Goal: Use online tool/utility: Utilize a website feature to perform a specific function

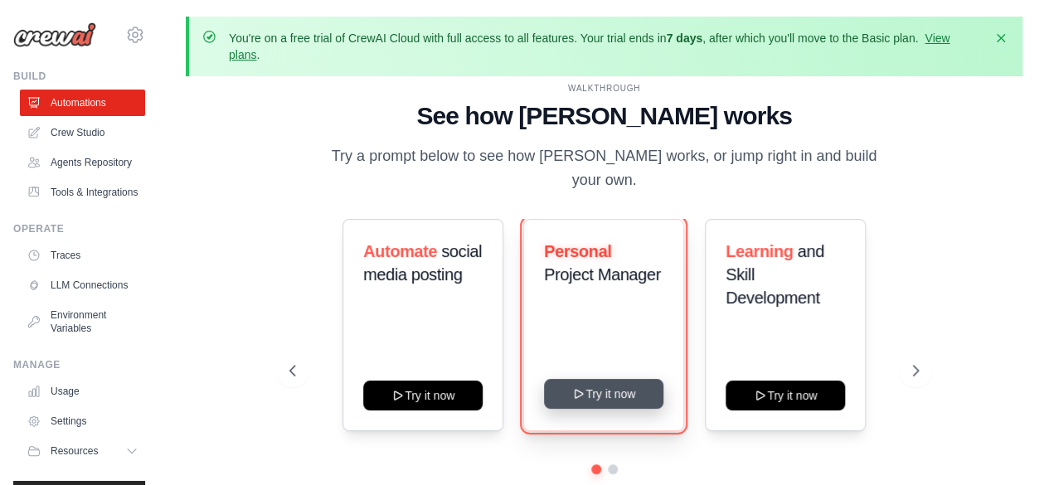
click at [612, 392] on button "Try it now" at bounding box center [603, 394] width 119 height 30
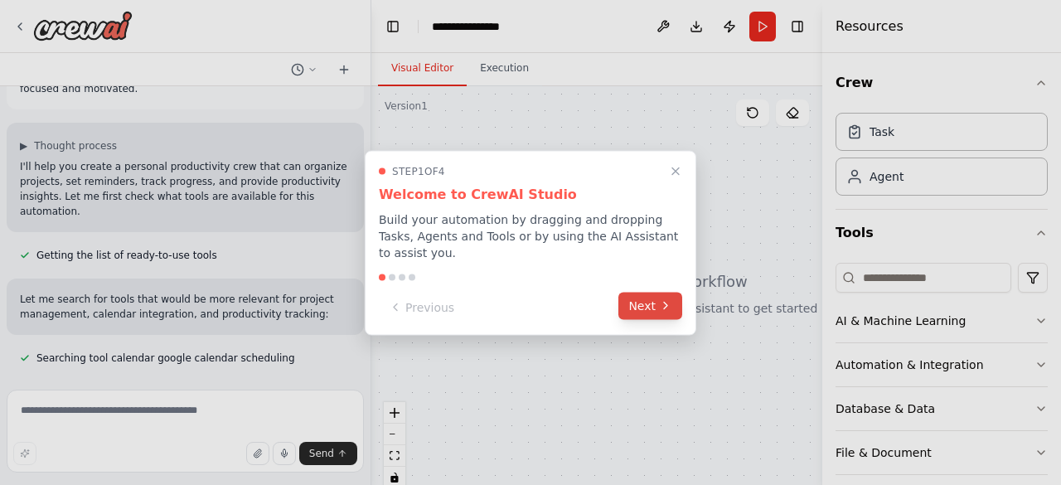
scroll to position [109, 0]
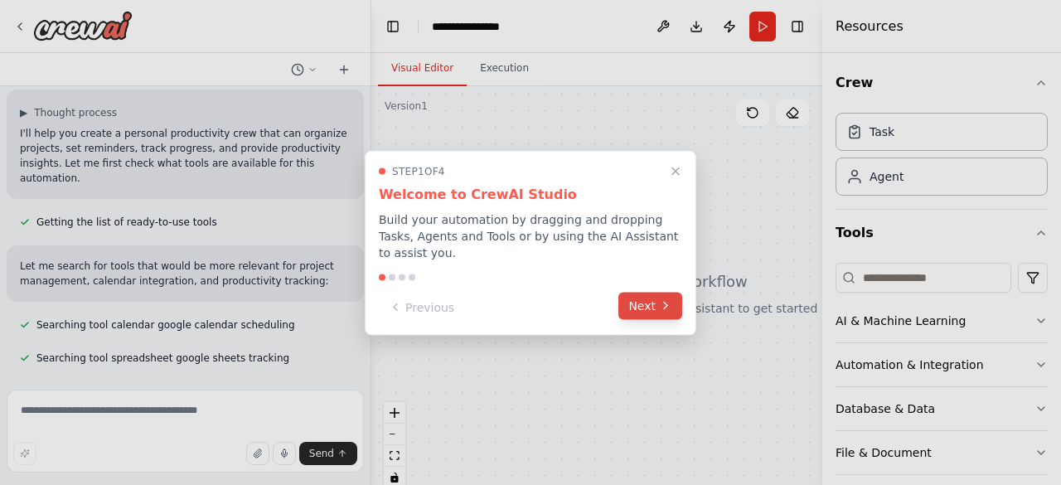
click at [656, 299] on button "Next" at bounding box center [651, 305] width 64 height 27
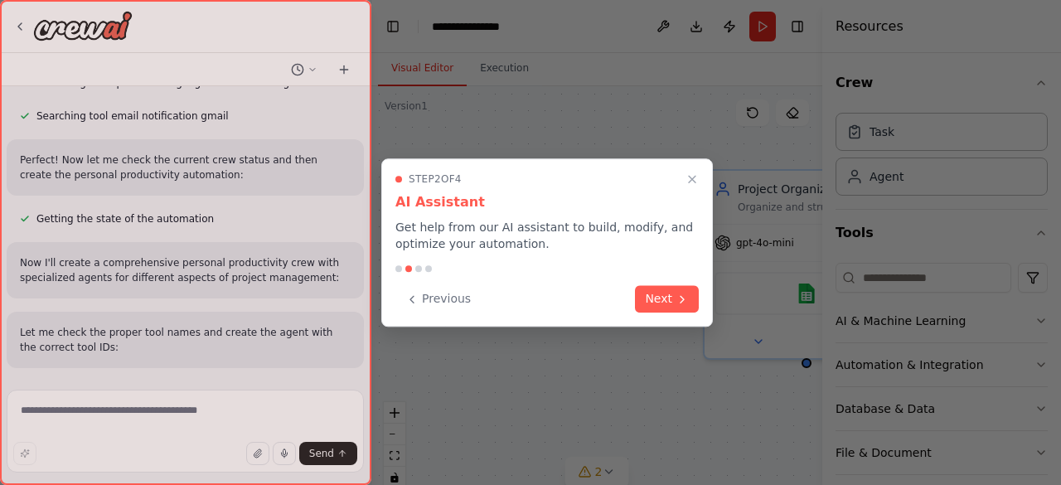
scroll to position [431, 0]
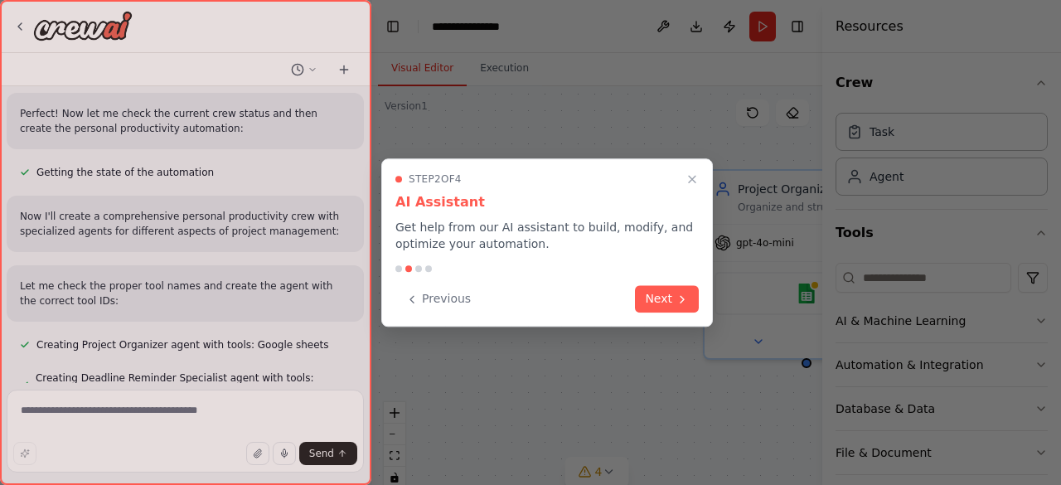
click at [656, 299] on button "Next" at bounding box center [667, 298] width 64 height 27
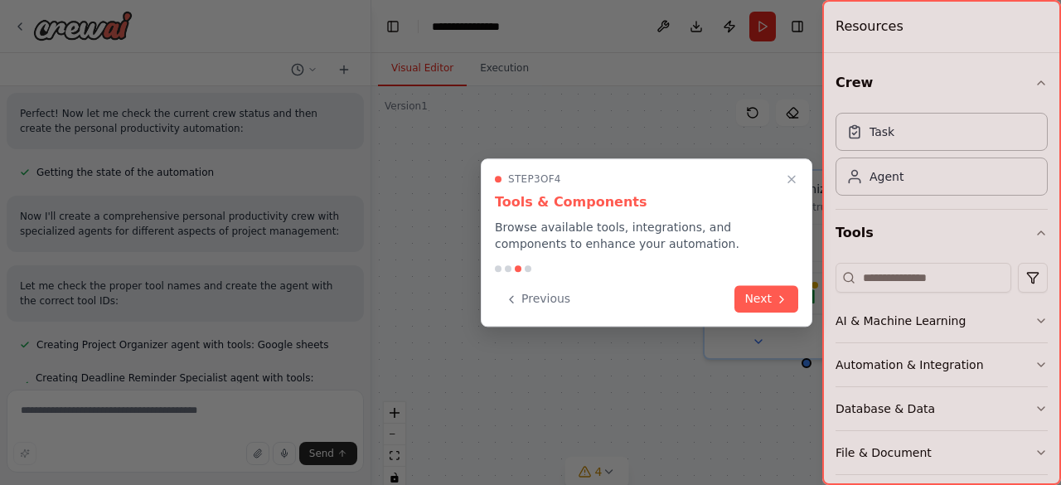
scroll to position [464, 0]
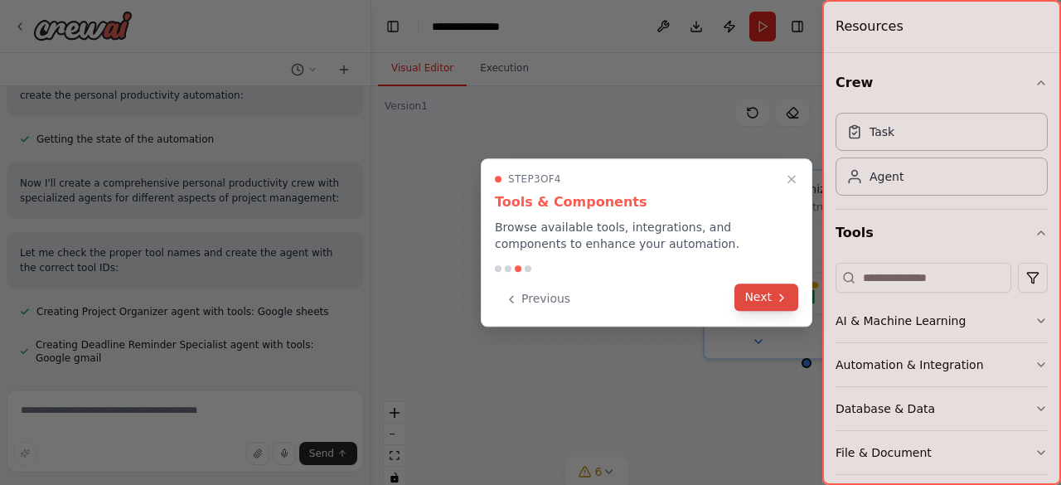
click at [766, 304] on button "Next" at bounding box center [767, 297] width 64 height 27
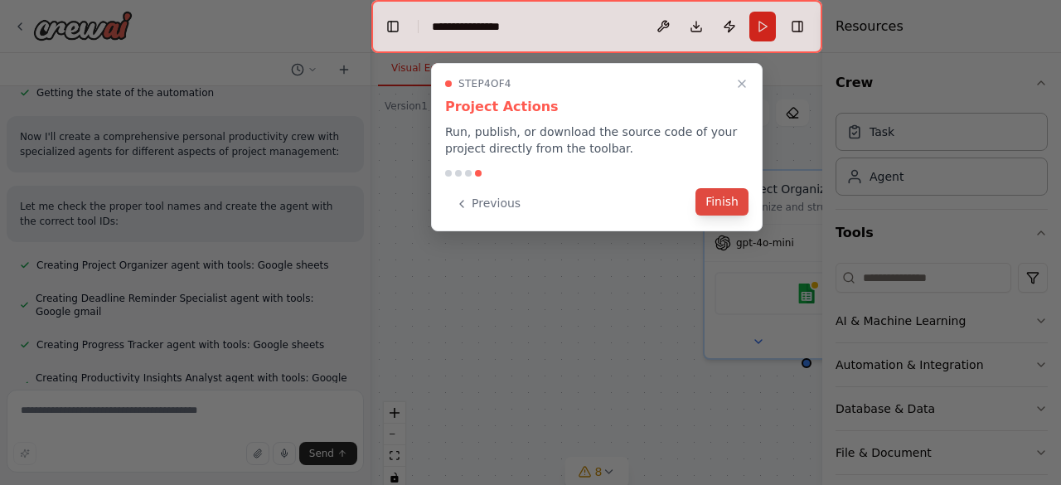
scroll to position [599, 0]
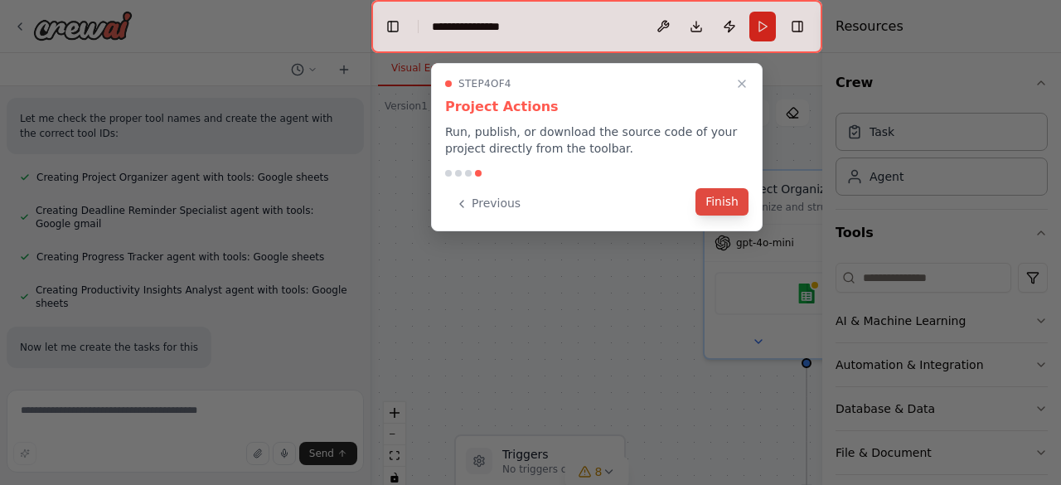
click at [731, 203] on button "Finish" at bounding box center [722, 201] width 53 height 27
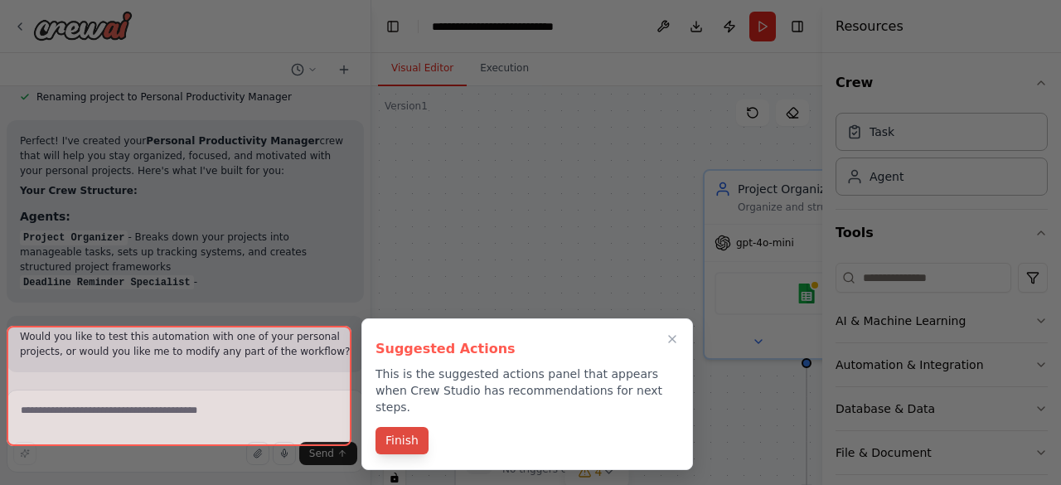
scroll to position [1218, 0]
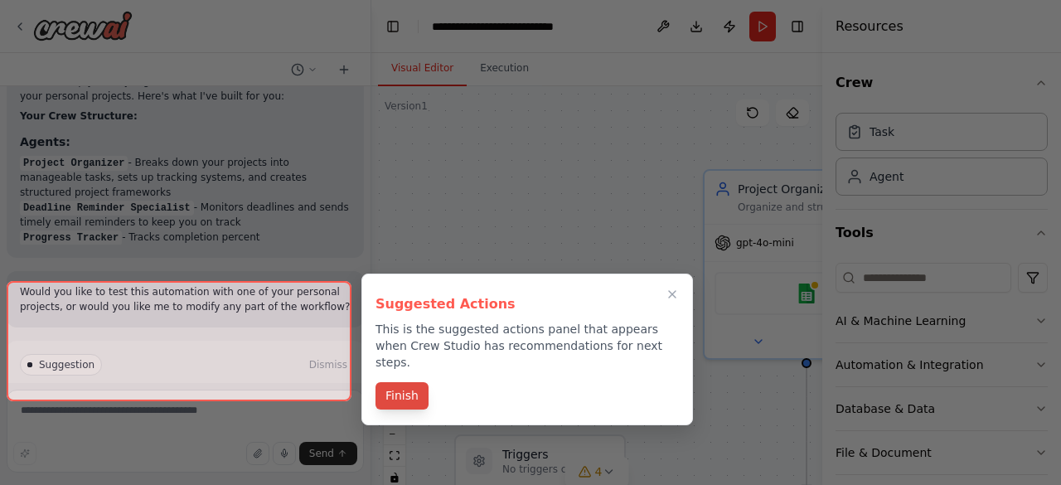
click at [405, 382] on button "Finish" at bounding box center [402, 395] width 53 height 27
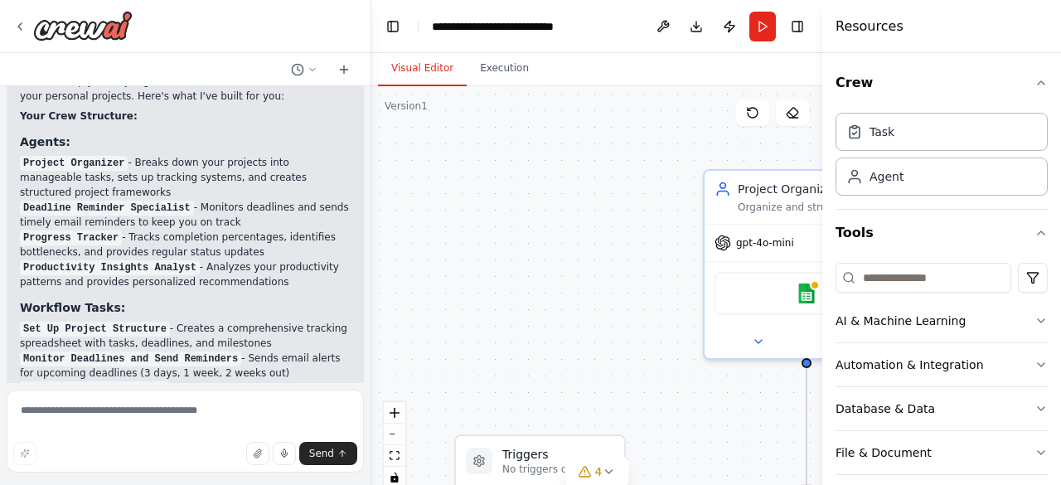
scroll to position [1697, 0]
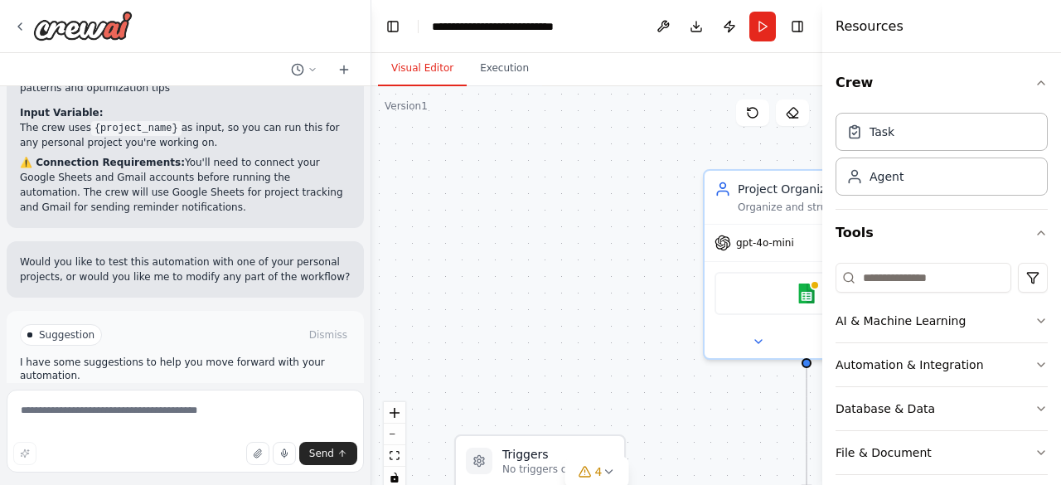
click at [193, 399] on span "Run Automation" at bounding box center [193, 405] width 80 height 13
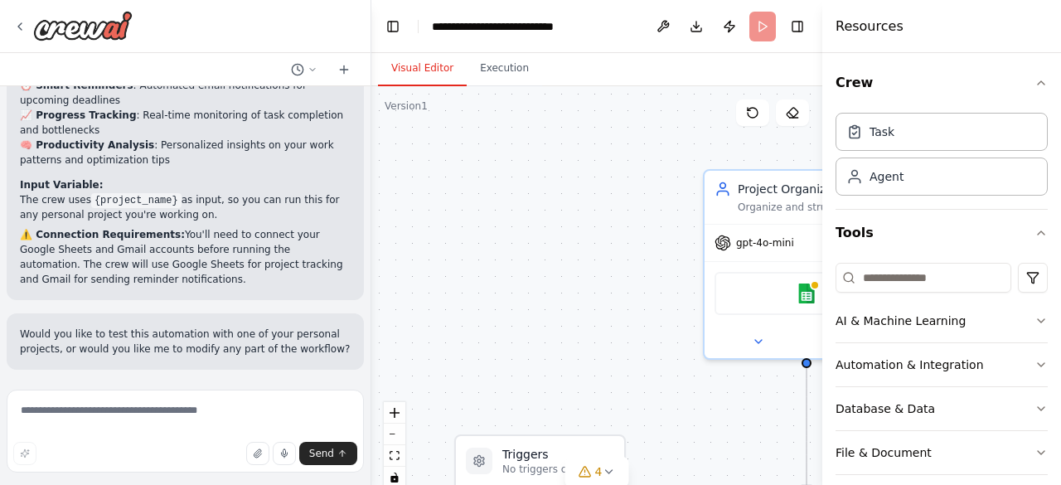
scroll to position [1564, 0]
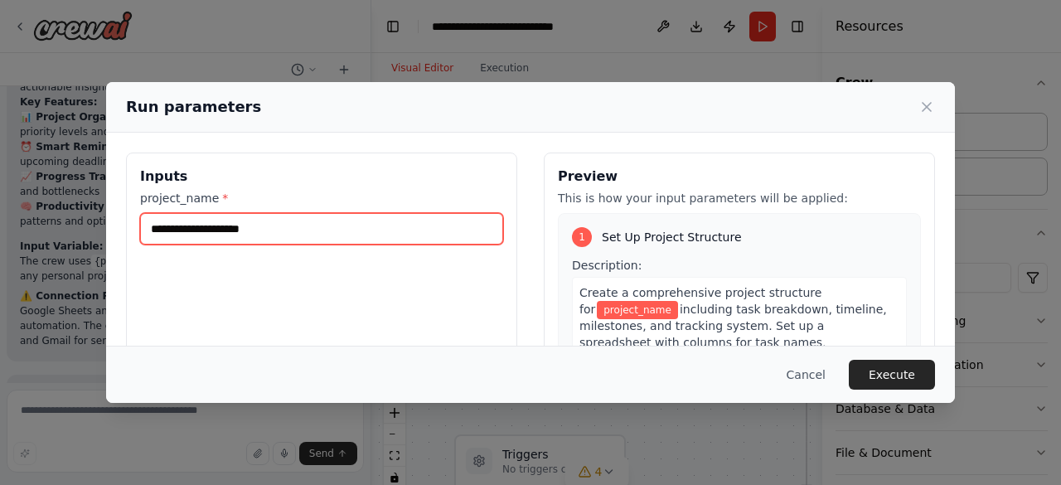
click at [358, 240] on input "project_name *" at bounding box center [321, 229] width 363 height 32
type input "**********"
drag, startPoint x: 298, startPoint y: 225, endPoint x: 1, endPoint y: 201, distance: 298.6
click at [1, 201] on div "**********" at bounding box center [530, 242] width 1061 height 485
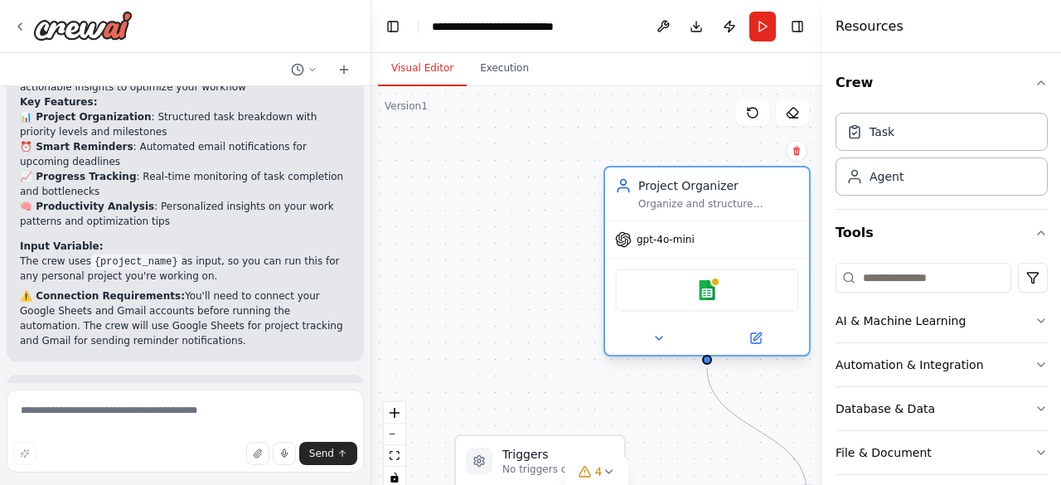
drag, startPoint x: 774, startPoint y: 231, endPoint x: 667, endPoint y: 230, distance: 107.8
click at [667, 231] on div "gpt-4o-mini" at bounding box center [655, 239] width 80 height 17
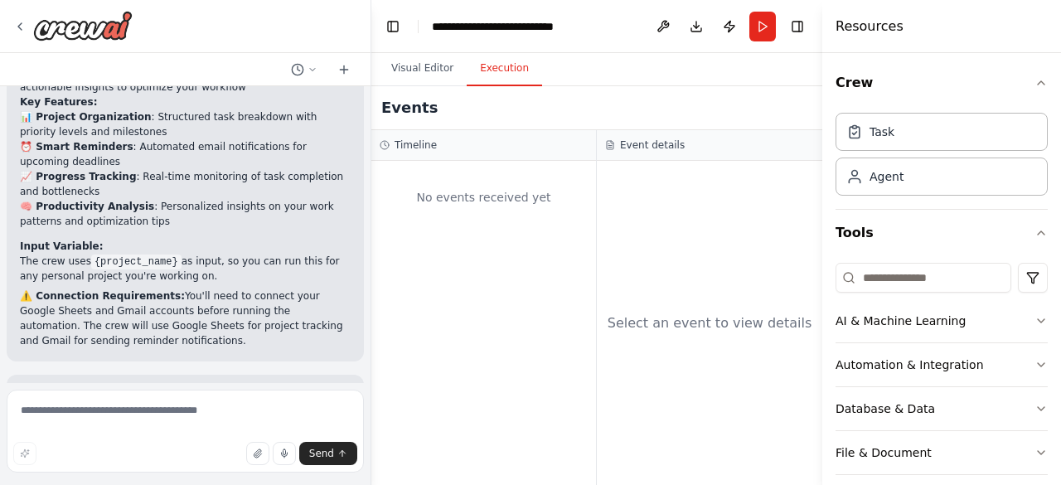
click at [502, 78] on button "Execution" at bounding box center [504, 68] width 75 height 35
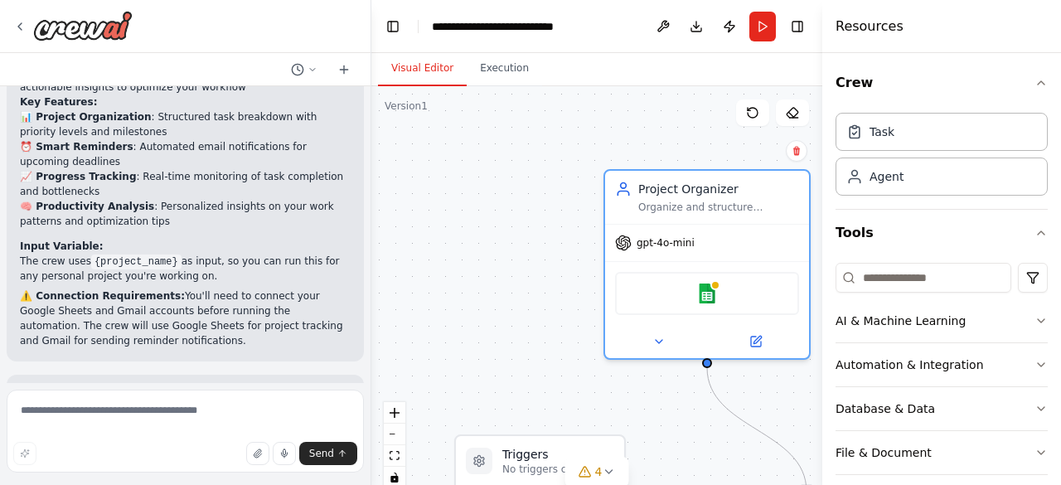
click at [422, 71] on button "Visual Editor" at bounding box center [422, 68] width 89 height 35
click at [762, 28] on button "Run" at bounding box center [763, 27] width 27 height 30
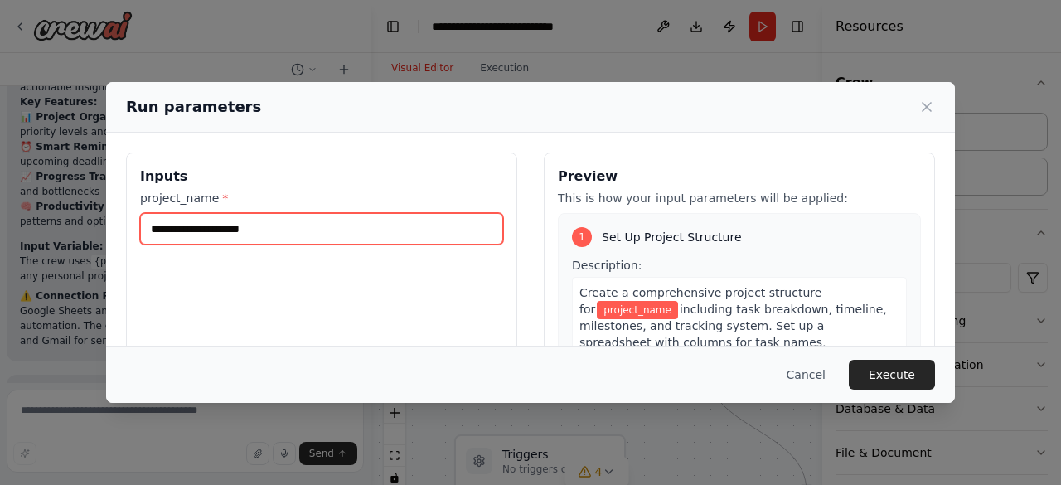
click at [398, 230] on input "project_name *" at bounding box center [321, 229] width 363 height 32
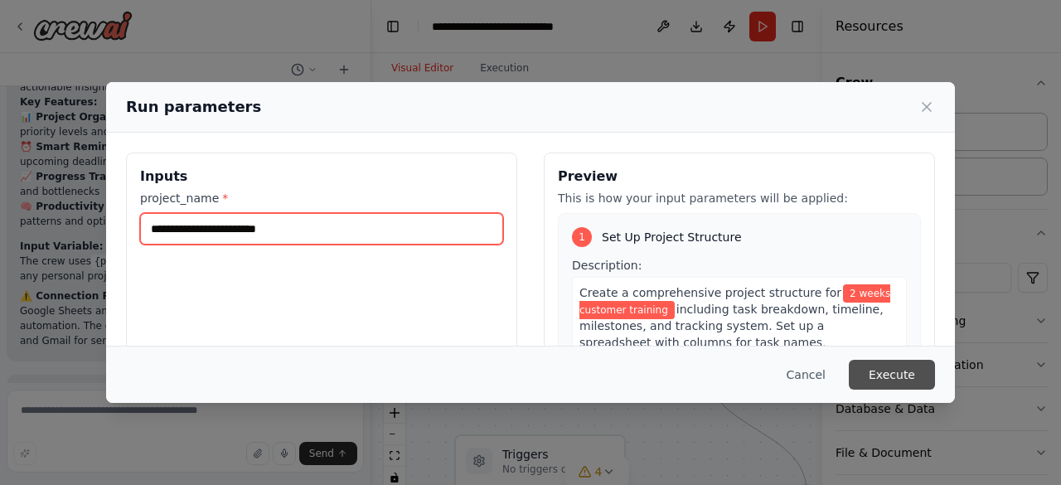
type input "**********"
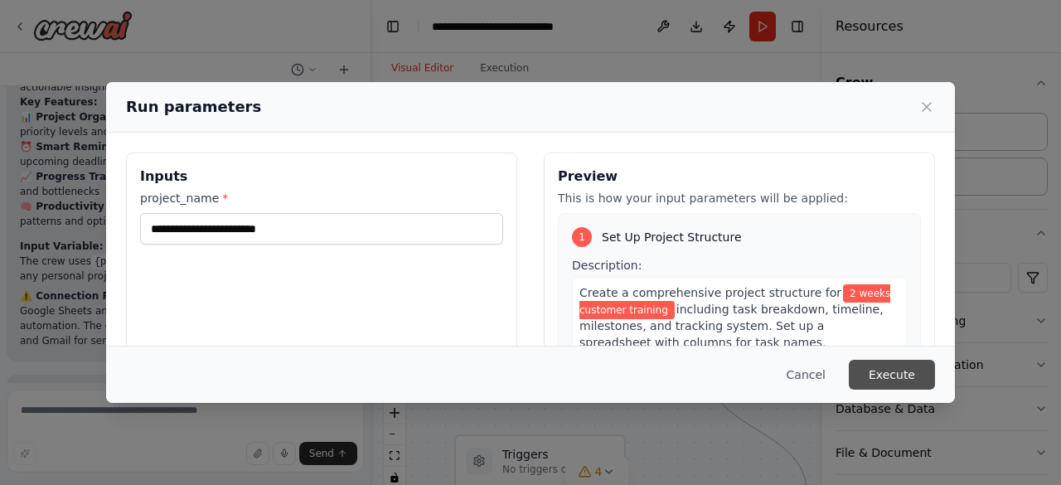
click at [905, 373] on button "Execute" at bounding box center [892, 375] width 86 height 30
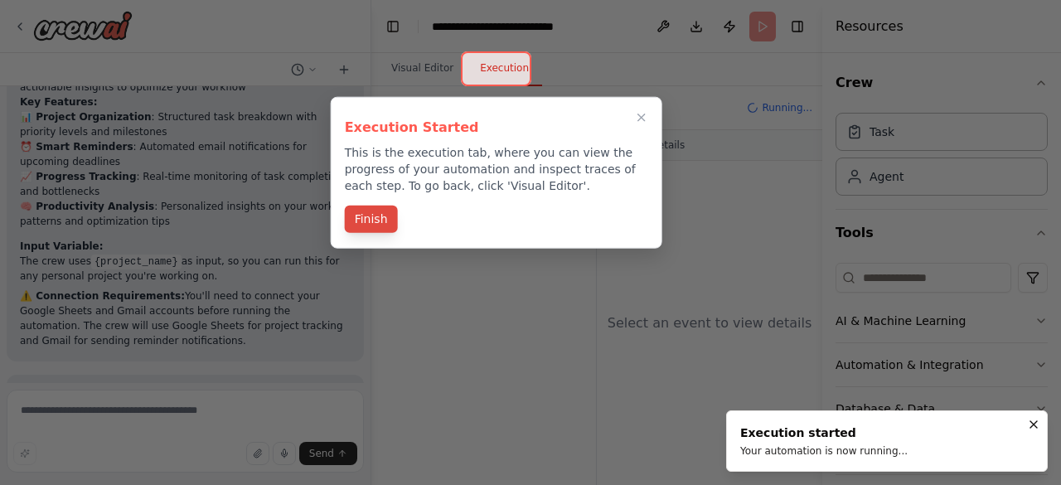
click at [372, 215] on button "Finish" at bounding box center [371, 219] width 53 height 27
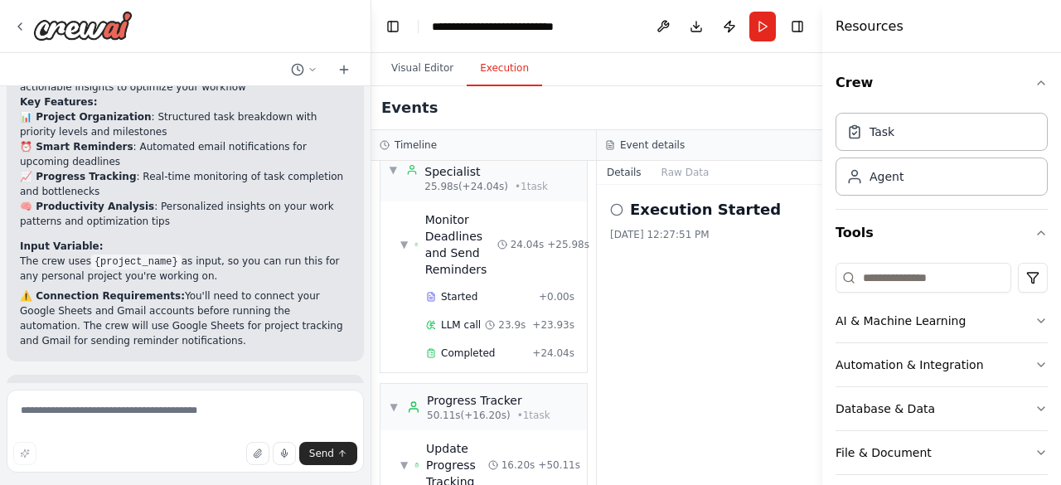
scroll to position [0, 0]
